Goal: Navigation & Orientation: Find specific page/section

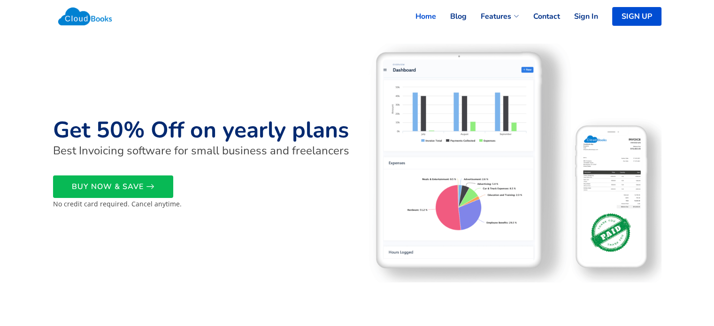
click at [431, 20] on link "Home" at bounding box center [418, 16] width 35 height 21
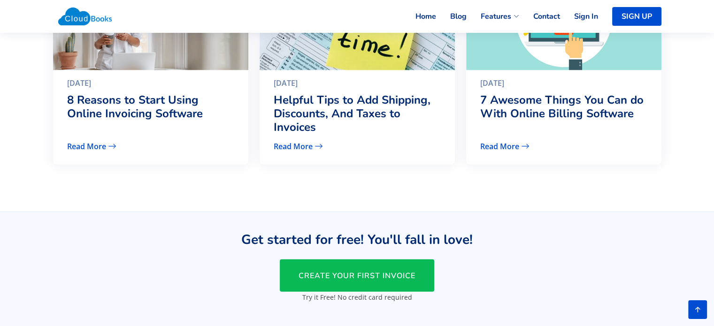
scroll to position [2253, 0]
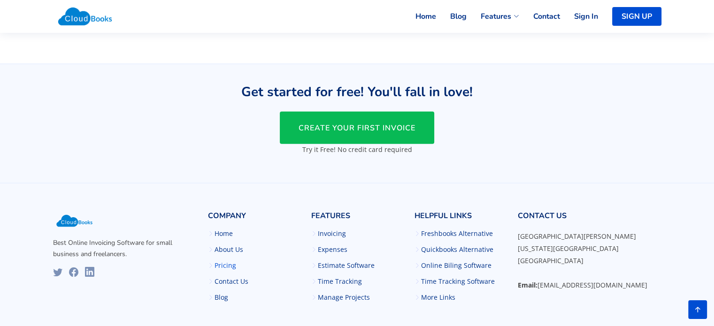
click at [227, 265] on link "Pricing" at bounding box center [226, 265] width 22 height 7
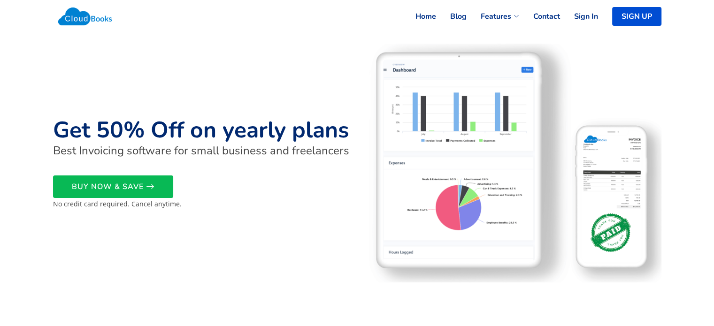
click at [414, 192] on img at bounding box center [512, 163] width 299 height 239
